Goal: Book appointment/travel/reservation

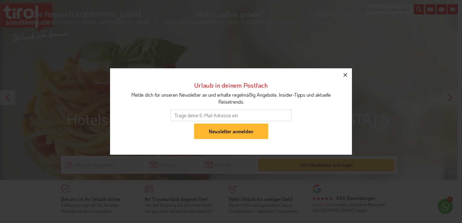
click at [344, 74] on icon "button" at bounding box center [344, 74] width 7 height 7
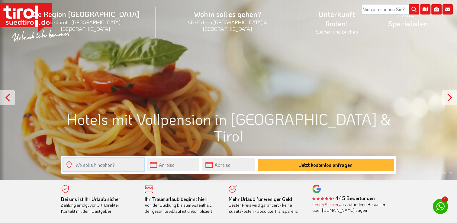
click at [91, 166] on input "text" at bounding box center [103, 164] width 80 height 13
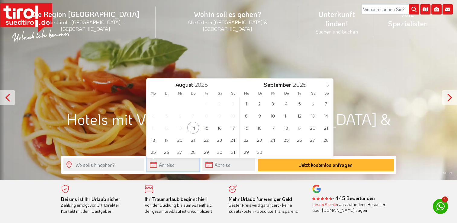
click at [154, 164] on input "text" at bounding box center [173, 164] width 53 height 13
click at [220, 128] on span "16" at bounding box center [220, 128] width 12 height 12
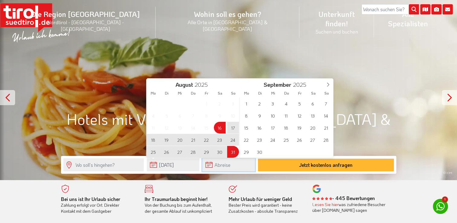
click at [207, 166] on input "text" at bounding box center [228, 164] width 53 height 13
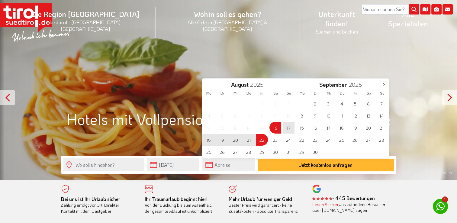
click at [261, 140] on span "22" at bounding box center [262, 140] width 12 height 12
type input "[DATE]"
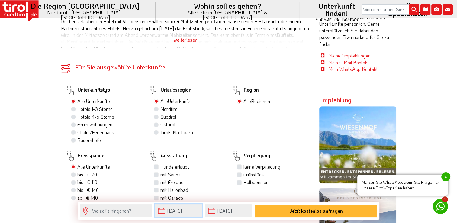
scroll to position [302, 0]
